Goal: Information Seeking & Learning: Learn about a topic

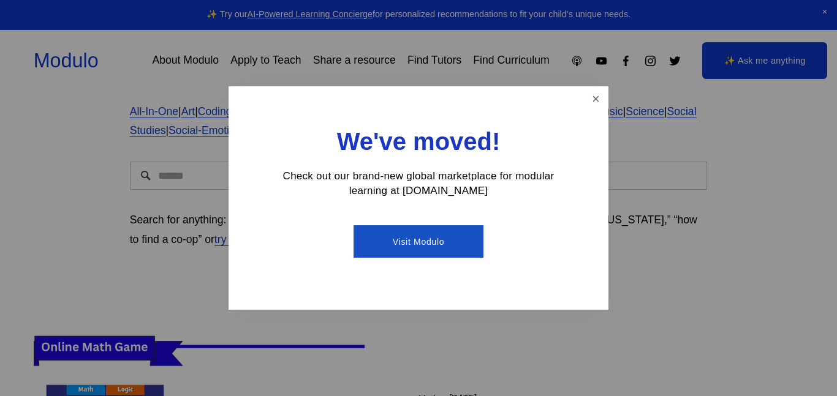
scroll to position [124, 0]
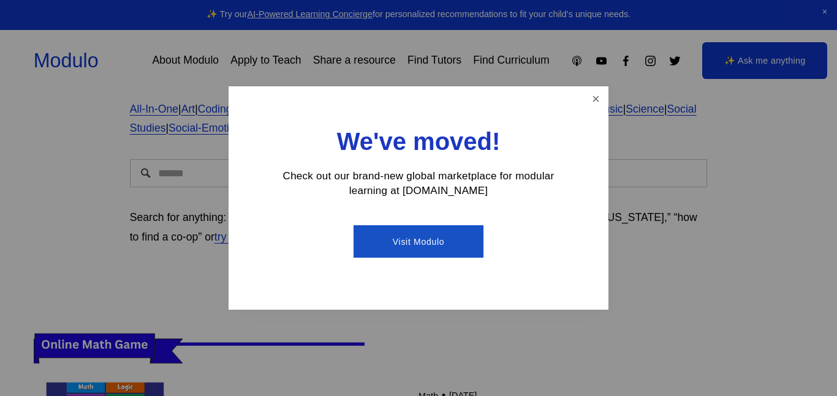
click at [434, 236] on link "Visit Modulo" at bounding box center [418, 241] width 129 height 32
click at [596, 96] on link "Close" at bounding box center [595, 98] width 21 height 21
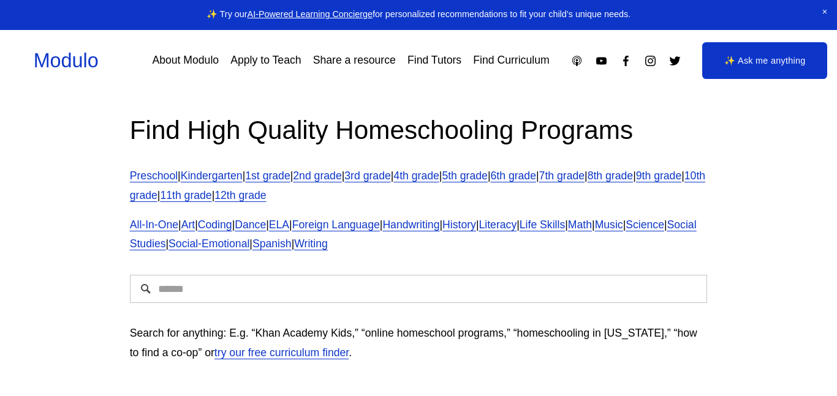
scroll to position [5, 0]
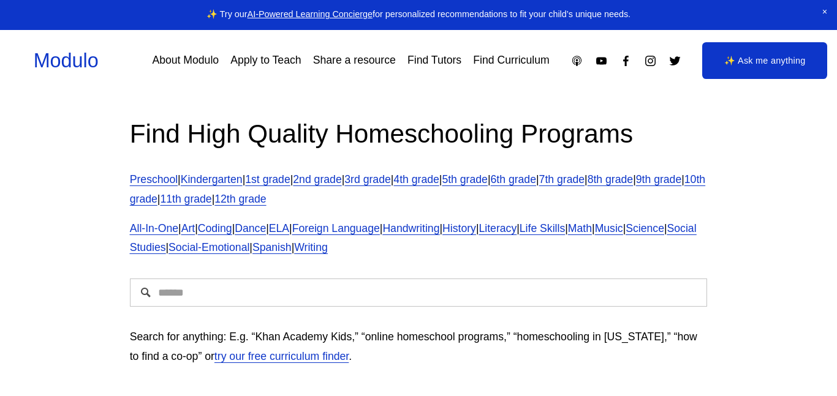
click at [633, 176] on link "8th grade" at bounding box center [610, 179] width 45 height 12
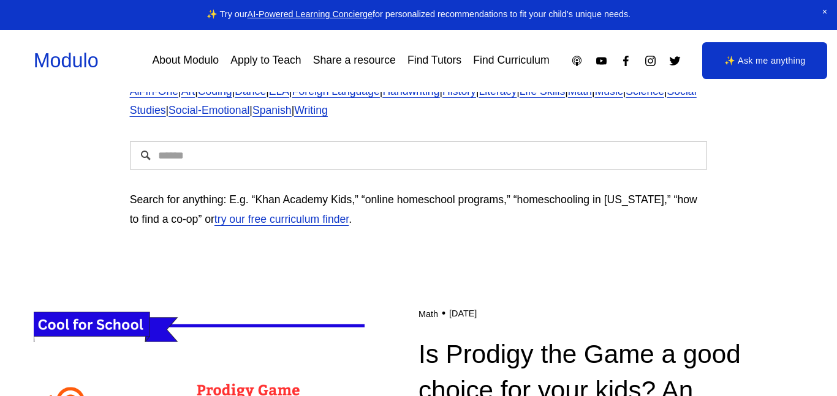
scroll to position [138, 0]
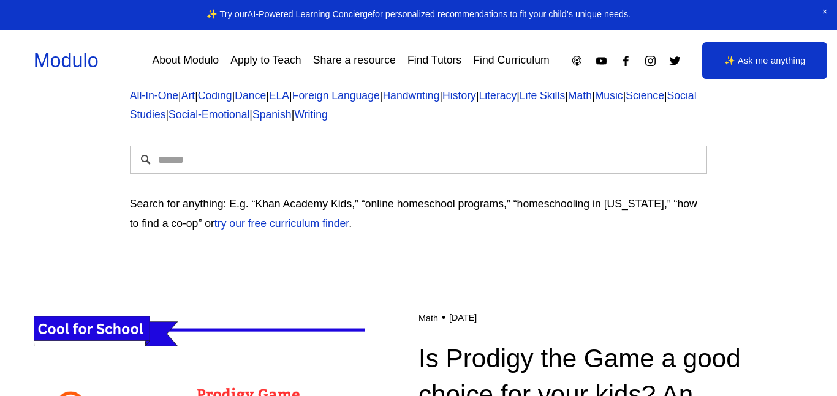
click at [267, 171] on input "Search" at bounding box center [419, 160] width 578 height 28
click at [244, 166] on input "**********" at bounding box center [419, 160] width 578 height 28
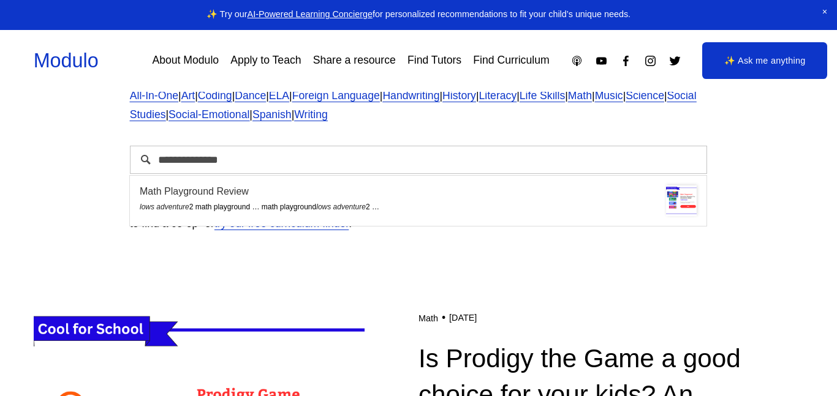
type input "**********"
click at [268, 199] on div "Math Playground Review lows adventure 2 math playground … math playground lows …" at bounding box center [418, 199] width 557 height 27
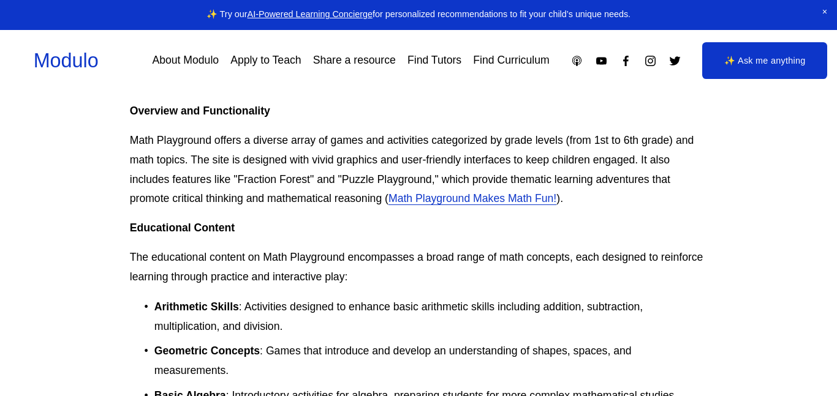
scroll to position [899, 0]
